Goal: Task Accomplishment & Management: Use online tool/utility

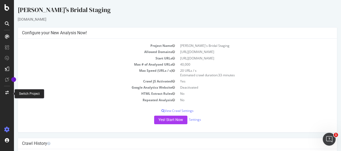
click at [8, 92] on icon at bounding box center [6, 93] width 3 height 4
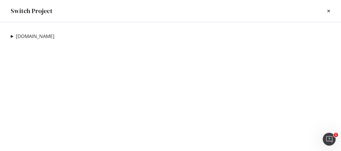
click at [12, 36] on summary "[DOMAIN_NAME]" at bounding box center [33, 36] width 44 height 7
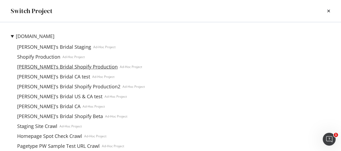
click at [75, 67] on link "[PERSON_NAME]'s Bridal Shopify Production" at bounding box center [67, 67] width 105 height 6
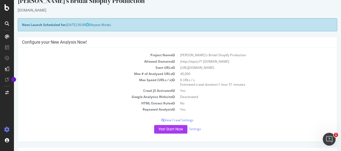
scroll to position [8, 0]
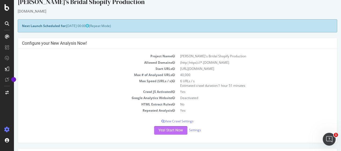
click at [167, 134] on button "Yes! Start Now" at bounding box center [170, 130] width 33 height 9
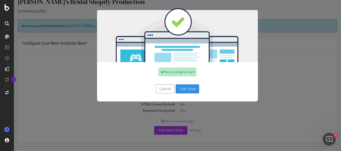
click at [188, 88] on button "Start Now" at bounding box center [188, 89] width 24 height 9
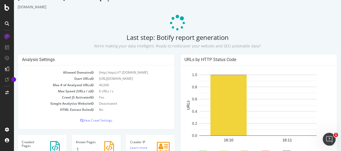
scroll to position [11, 0]
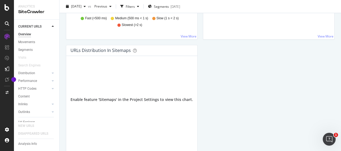
scroll to position [488, 0]
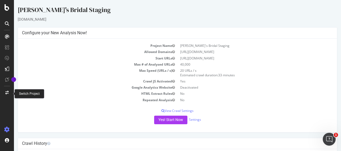
click at [8, 91] on icon at bounding box center [6, 93] width 3 height 4
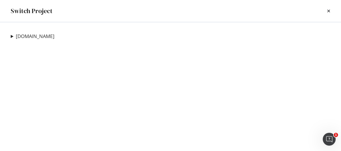
click at [11, 36] on summary "[DOMAIN_NAME]" at bounding box center [33, 36] width 44 height 7
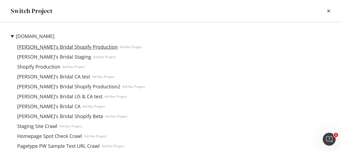
click at [56, 46] on link "[PERSON_NAME]'s Bridal Shopify Production" at bounding box center [67, 47] width 105 height 6
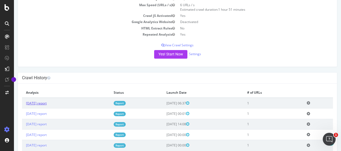
scroll to position [85, 0]
